Goal: Check status: Check status

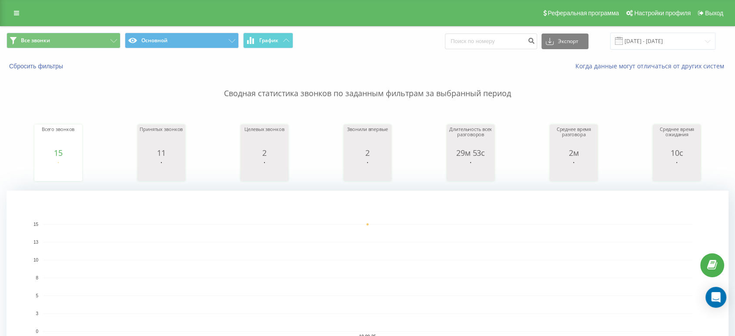
drag, startPoint x: 0, startPoint y: 0, endPoint x: 219, endPoint y: 11, distance: 219.0
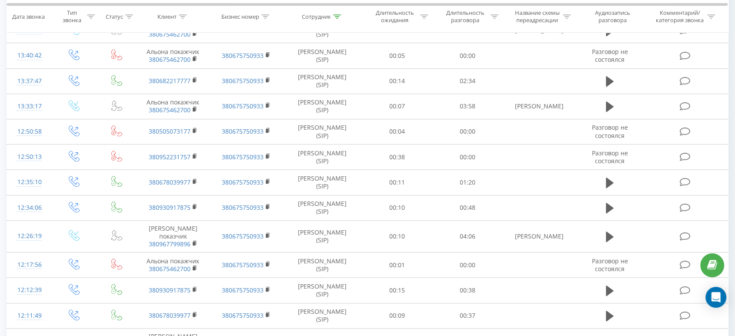
scroll to position [3, 0]
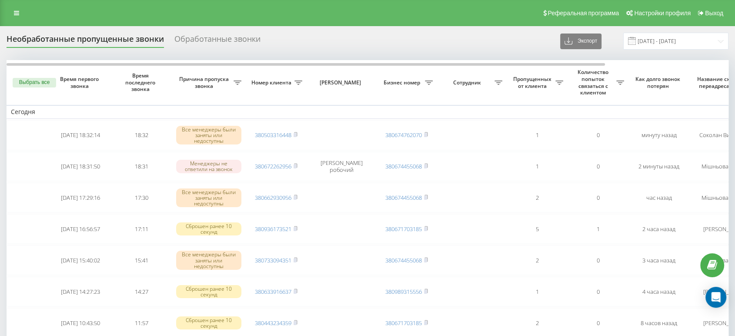
drag, startPoint x: 377, startPoint y: 5, endPoint x: 254, endPoint y: 6, distance: 122.6
drag, startPoint x: 254, startPoint y: 6, endPoint x: 92, endPoint y: 17, distance: 162.6
drag, startPoint x: 92, startPoint y: 17, endPoint x: 38, endPoint y: 11, distance: 54.7
click at [35, 11] on div "Реферальная программа Настройки профиля Выход" at bounding box center [367, 13] width 735 height 26
drag, startPoint x: 364, startPoint y: 33, endPoint x: 342, endPoint y: 51, distance: 28.2
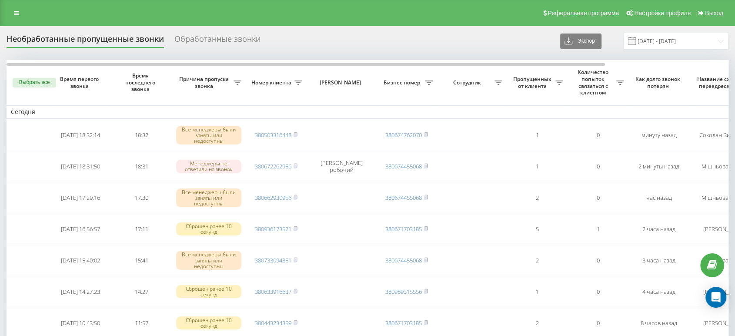
click at [359, 17] on div "Реферальная программа Настройки профиля Выход" at bounding box center [367, 13] width 735 height 26
drag, startPoint x: 408, startPoint y: 8, endPoint x: 316, endPoint y: 15, distance: 92.9
drag, startPoint x: 316, startPoint y: 15, endPoint x: 233, endPoint y: 15, distance: 83.1
click at [239, 16] on div "Реферальная программа Настройки профиля Выход" at bounding box center [367, 13] width 735 height 26
